Goal: Task Accomplishment & Management: Manage account settings

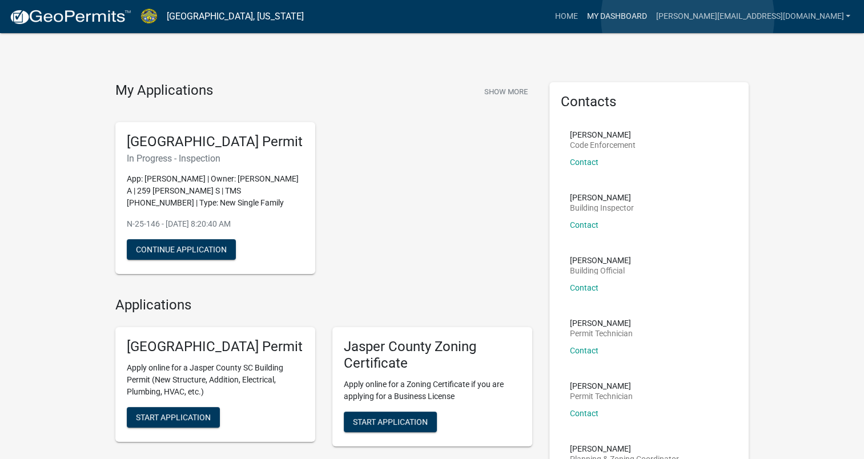
click at [651, 18] on link "My Dashboard" at bounding box center [616, 17] width 69 height 22
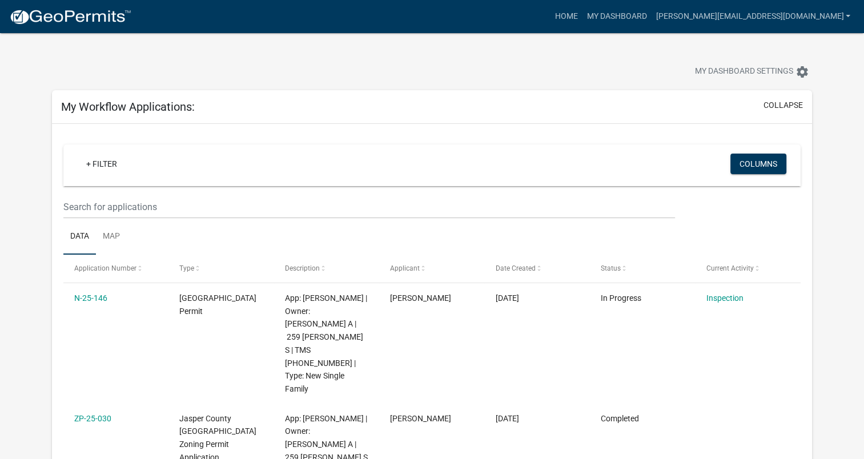
scroll to position [57, 0]
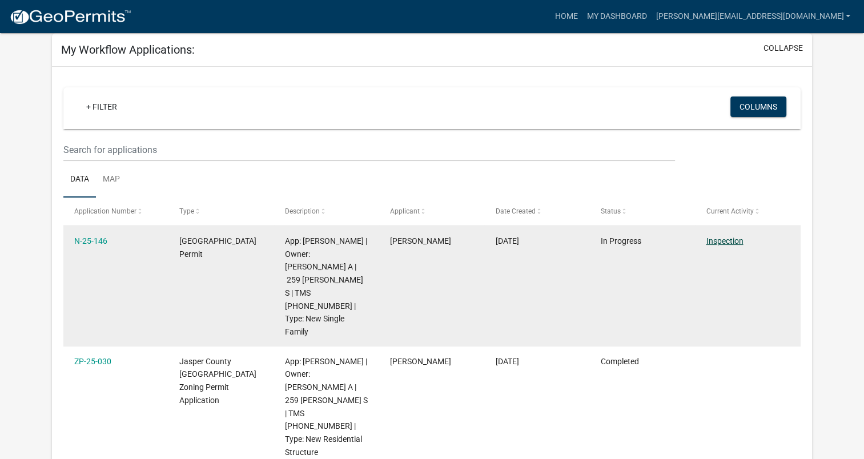
click at [717, 244] on link "Inspection" at bounding box center [724, 240] width 37 height 9
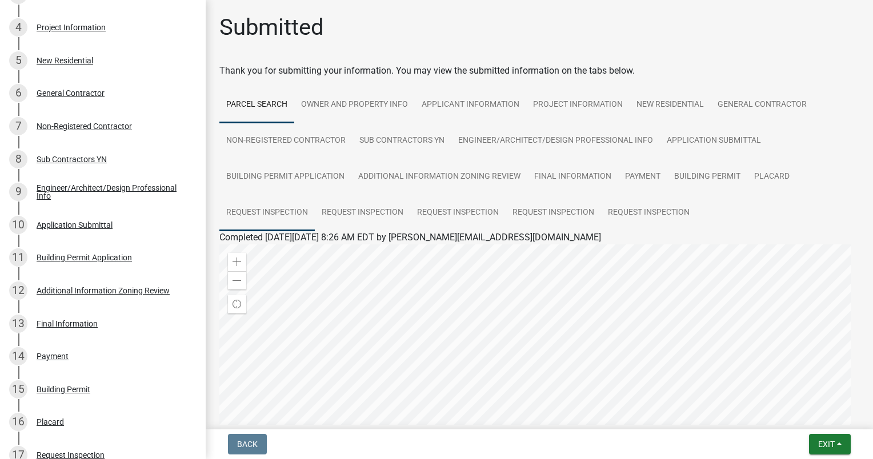
click at [264, 213] on link "Request Inspection" at bounding box center [266, 213] width 95 height 37
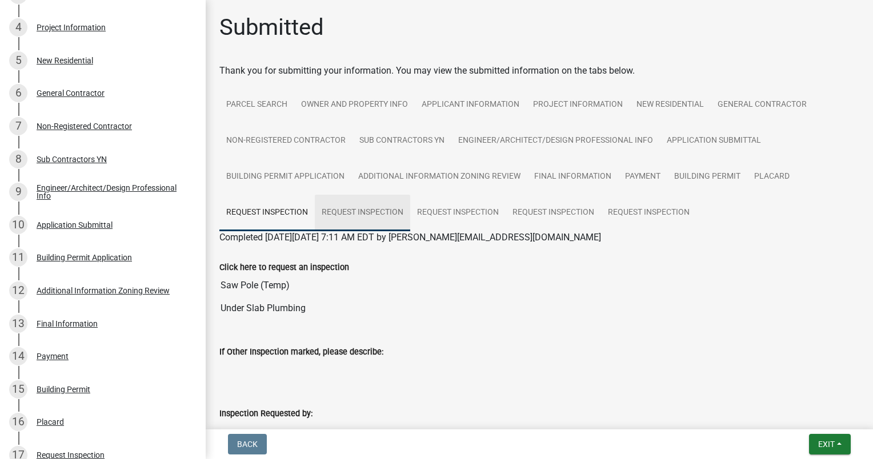
click at [384, 212] on link "Request Inspection" at bounding box center [362, 213] width 95 height 37
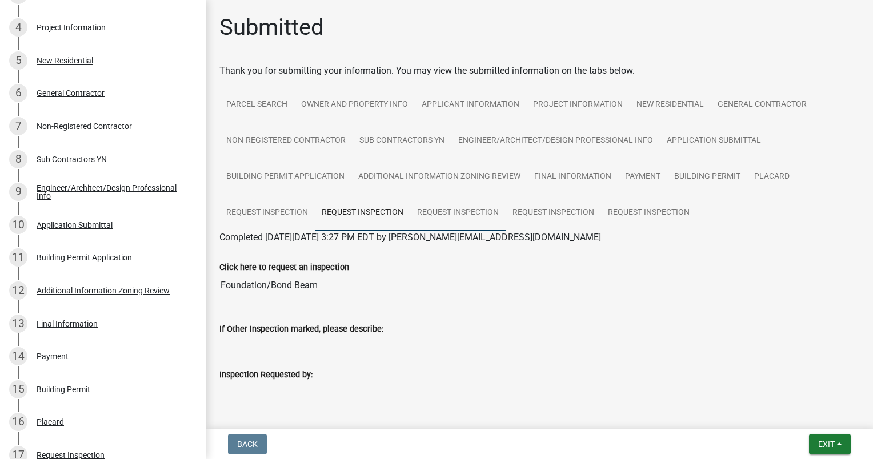
click at [452, 215] on link "Request Inspection" at bounding box center [457, 213] width 95 height 37
click at [527, 214] on link "Request Inspection" at bounding box center [552, 213] width 95 height 37
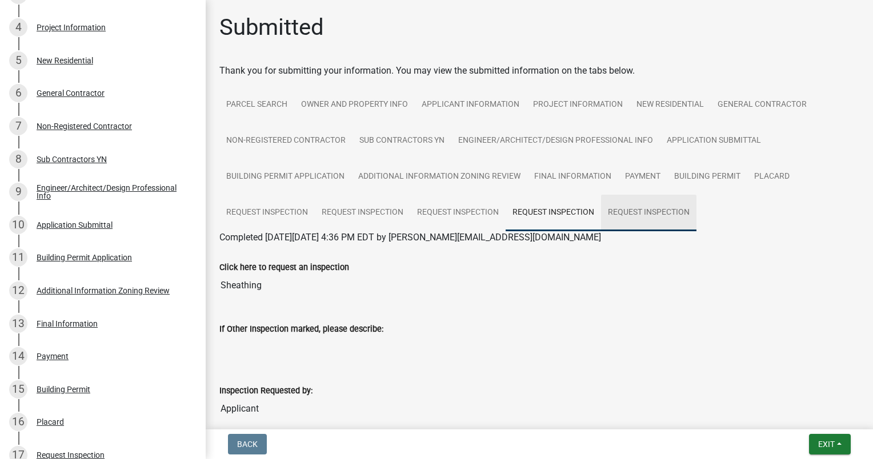
click at [621, 216] on link "Request Inspection" at bounding box center [648, 213] width 95 height 37
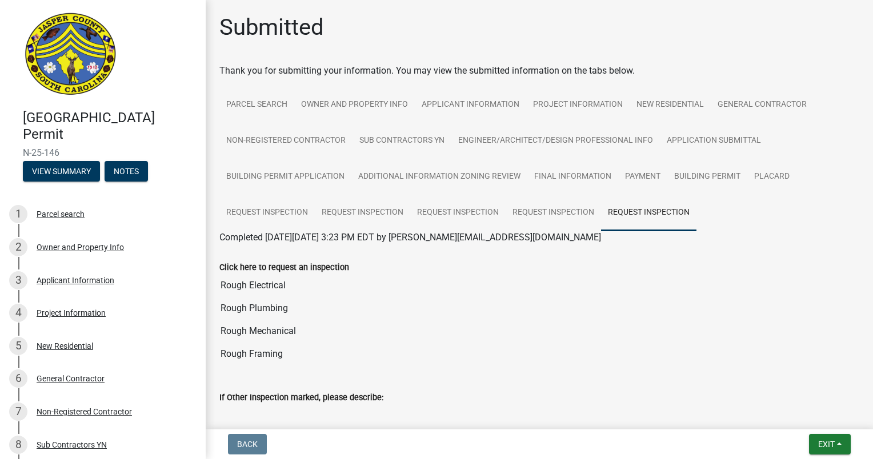
click at [274, 268] on label "Click here to request an inspection" at bounding box center [284, 268] width 130 height 8
click at [0, 0] on input "Saw Pole (Temp)" at bounding box center [0, 0] width 0 height 0
click at [321, 267] on label "Click here to request an inspection" at bounding box center [284, 268] width 130 height 8
click at [0, 0] on input "Saw Pole (Temp)" at bounding box center [0, 0] width 0 height 0
click at [55, 170] on button "View Summary" at bounding box center [61, 171] width 77 height 21
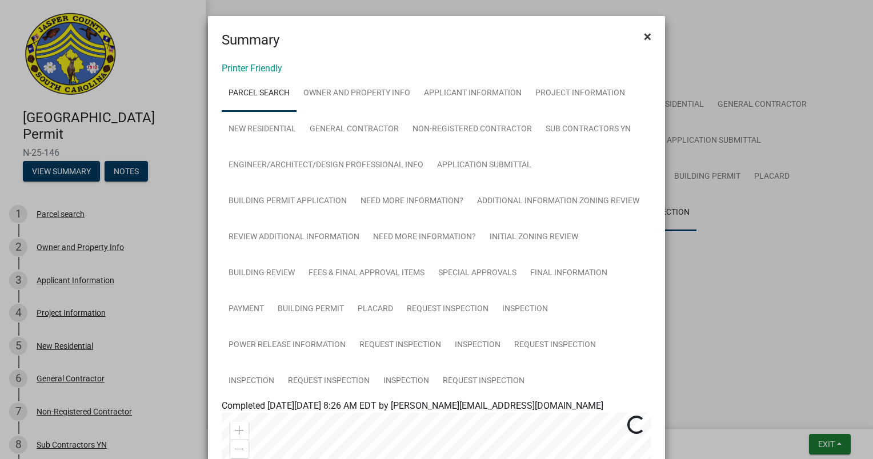
click at [644, 37] on span "×" at bounding box center [647, 37] width 7 height 16
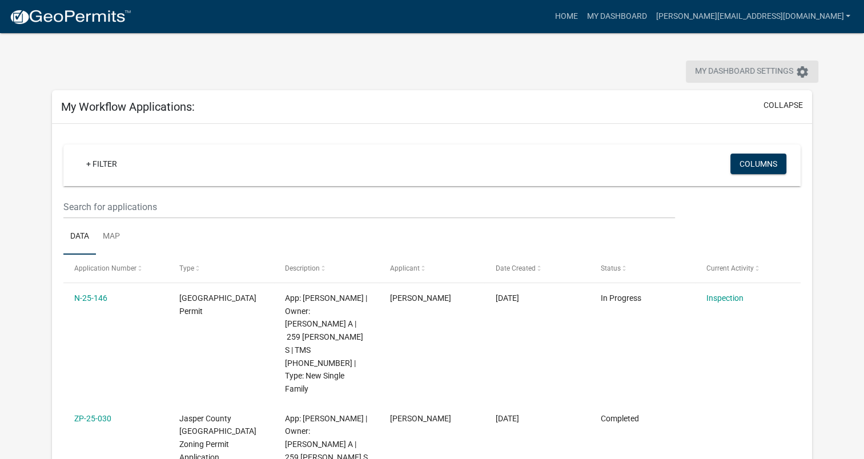
click at [773, 73] on span "My Dashboard Settings" at bounding box center [744, 72] width 98 height 14
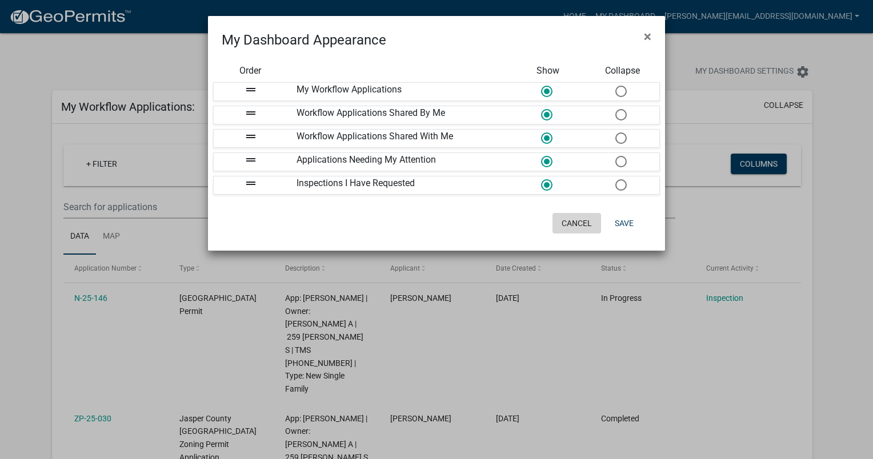
click at [577, 222] on button "Cancel" at bounding box center [576, 223] width 49 height 21
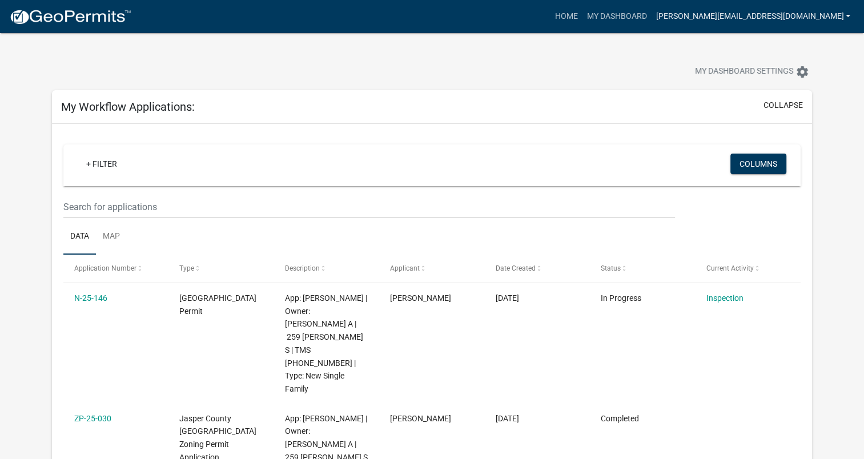
click at [800, 20] on link "[PERSON_NAME][EMAIL_ADDRESS][DOMAIN_NAME]" at bounding box center [753, 17] width 204 height 22
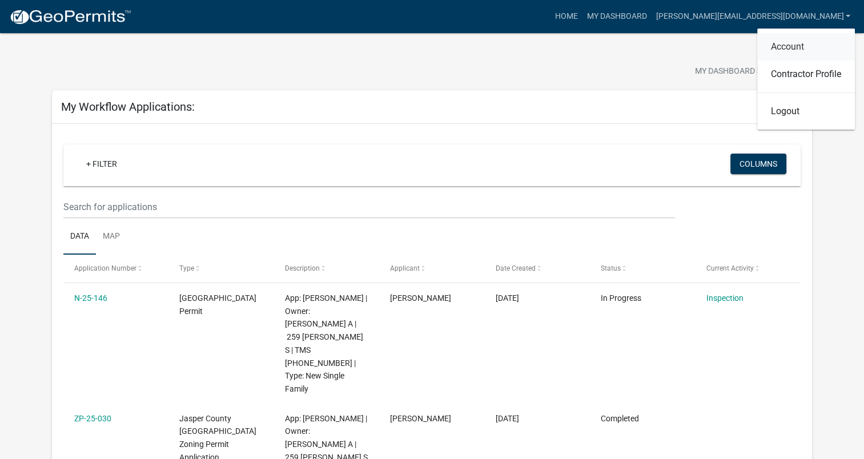
click at [793, 43] on link "Account" at bounding box center [806, 46] width 98 height 27
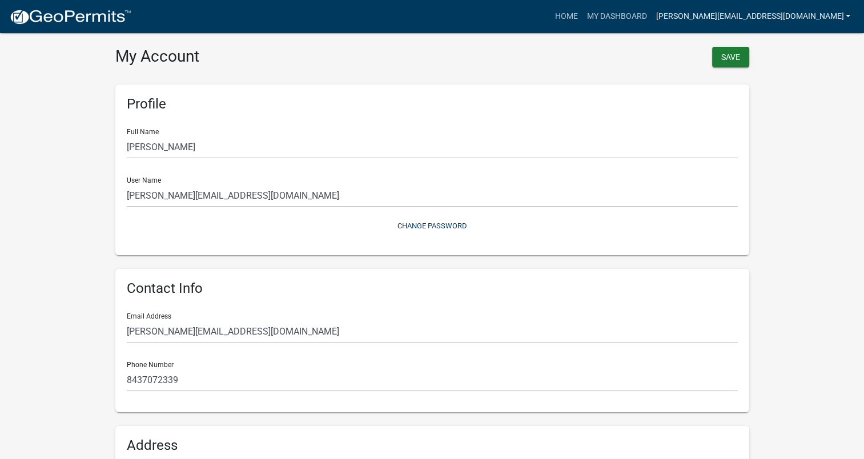
click at [768, 21] on link "[PERSON_NAME][EMAIL_ADDRESS][DOMAIN_NAME]" at bounding box center [753, 17] width 204 height 22
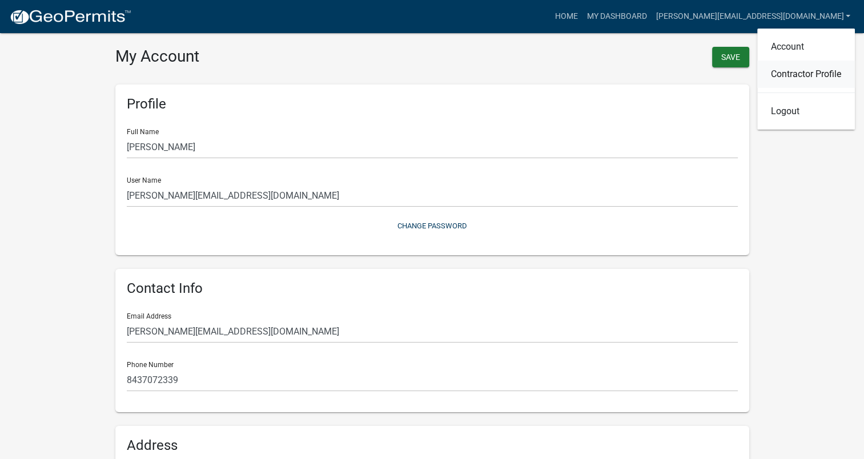
click at [782, 74] on link "Contractor Profile" at bounding box center [806, 74] width 98 height 27
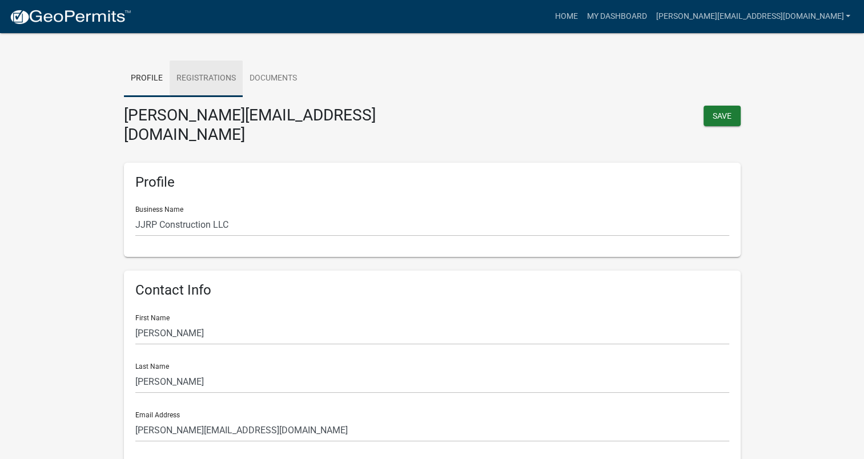
click at [222, 80] on link "Registrations" at bounding box center [206, 79] width 73 height 37
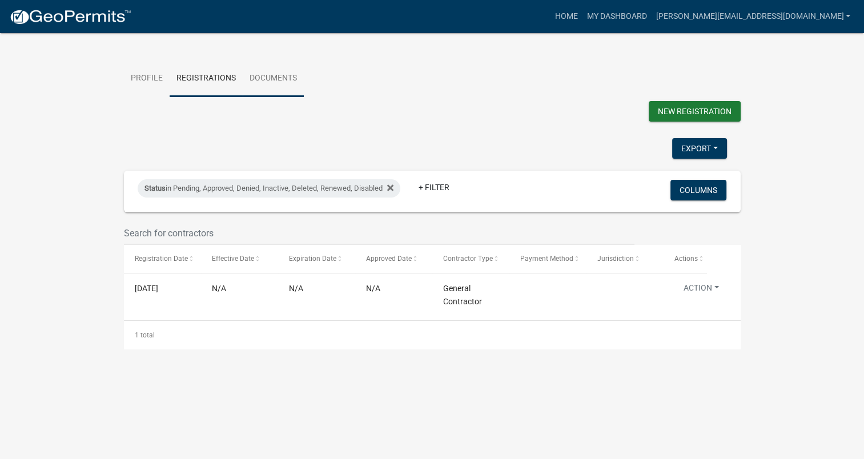
click at [272, 81] on link "Documents" at bounding box center [273, 79] width 61 height 37
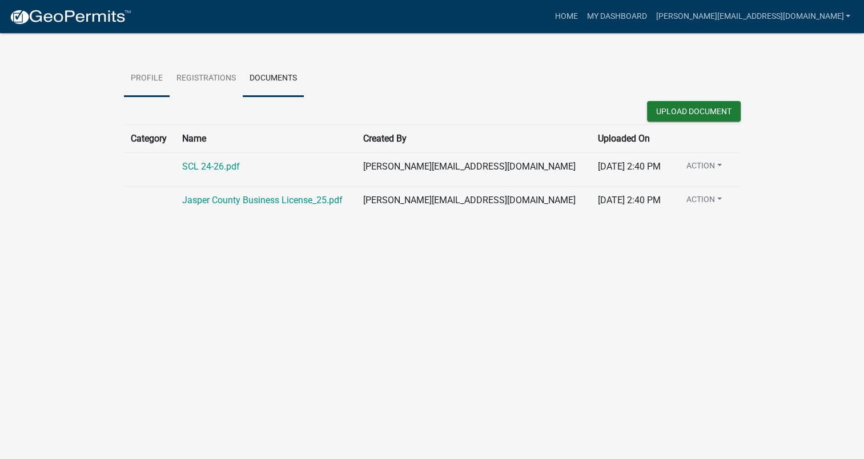
click at [154, 75] on link "Profile" at bounding box center [147, 79] width 46 height 37
